Goal: Information Seeking & Learning: Learn about a topic

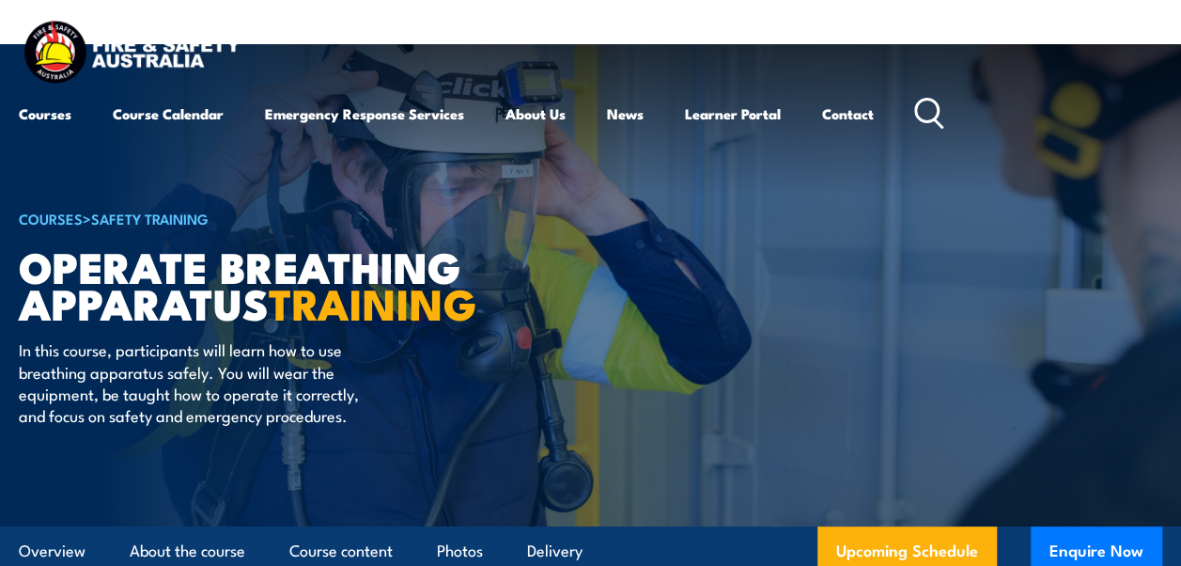
click at [936, 98] on icon at bounding box center [929, 113] width 30 height 31
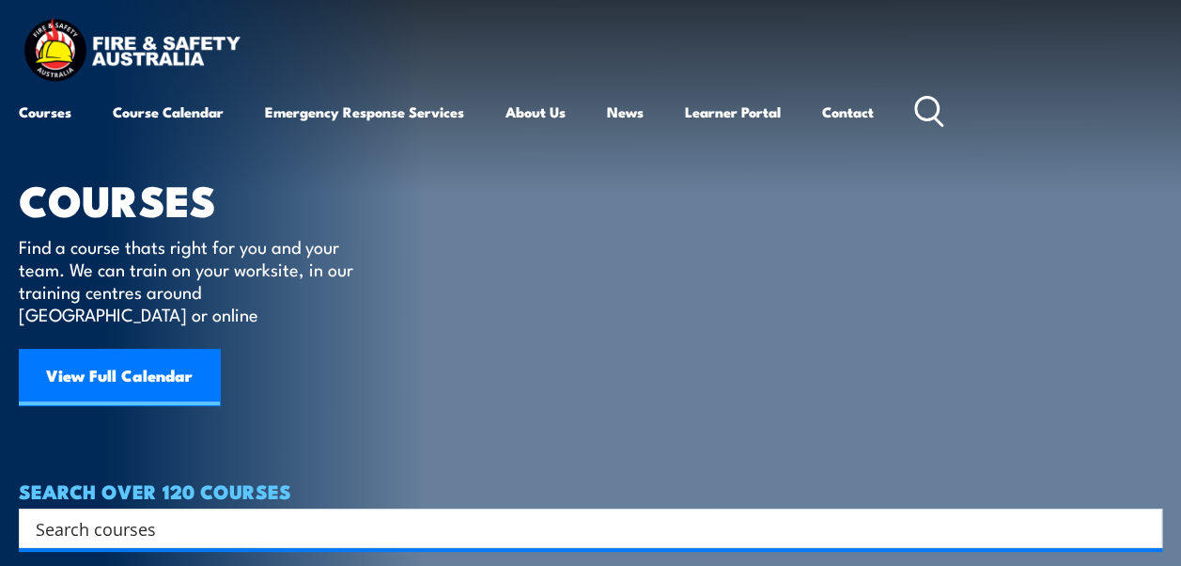
scroll to position [282, 0]
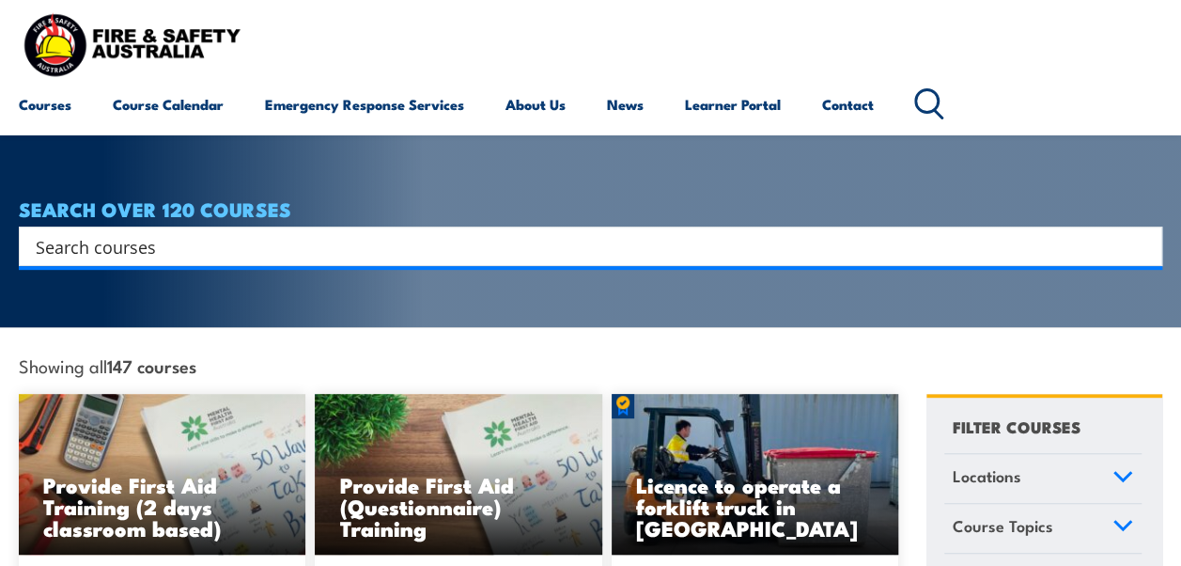
click at [74, 232] on input "Search input" at bounding box center [578, 246] width 1085 height 28
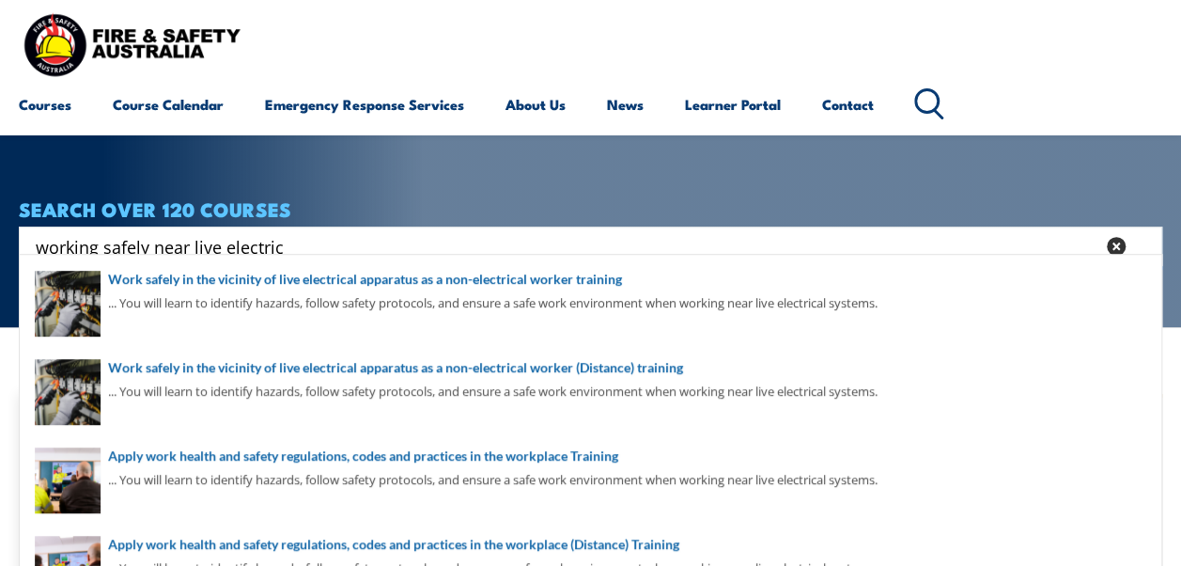
type input "working safely near live electric"
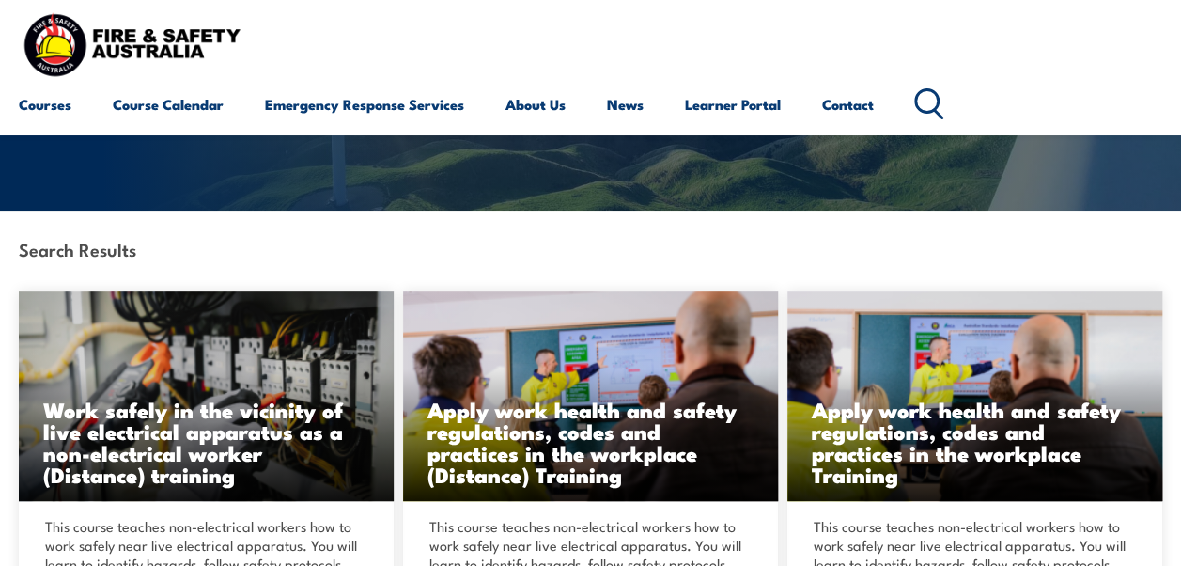
scroll to position [282, 0]
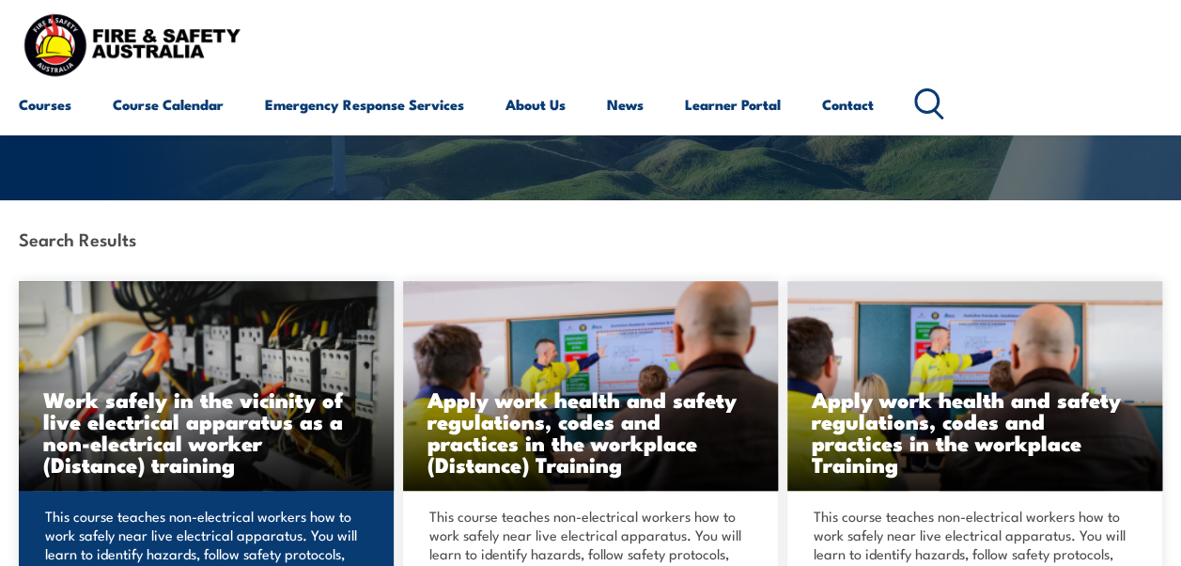
click at [202, 402] on h3 "Work safely in the vicinity of live electrical apparatus as a non-electrical wo…" at bounding box center [206, 431] width 326 height 86
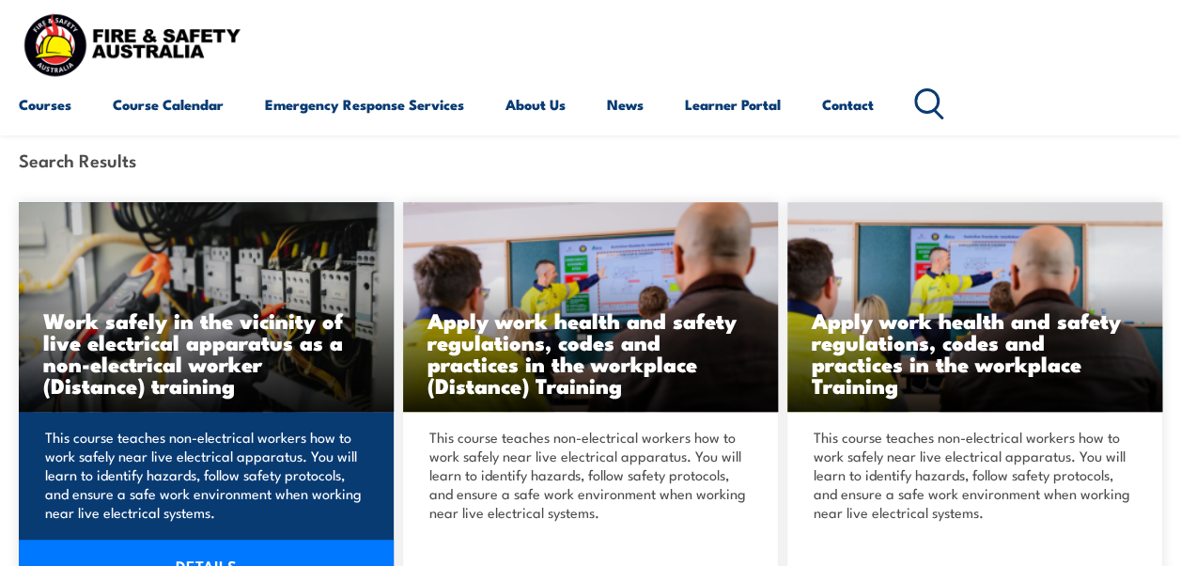
scroll to position [470, 0]
